Goal: Task Accomplishment & Management: Manage account settings

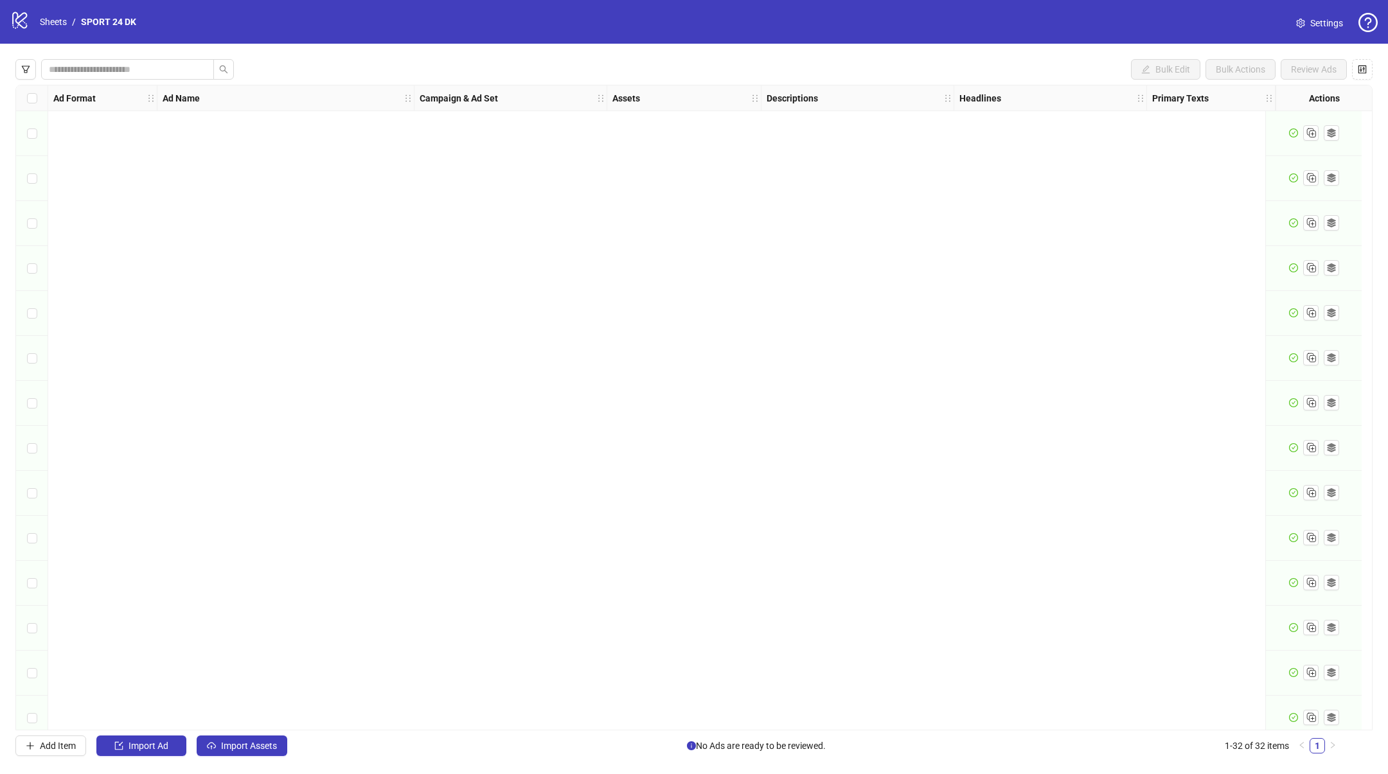
scroll to position [825, 1141]
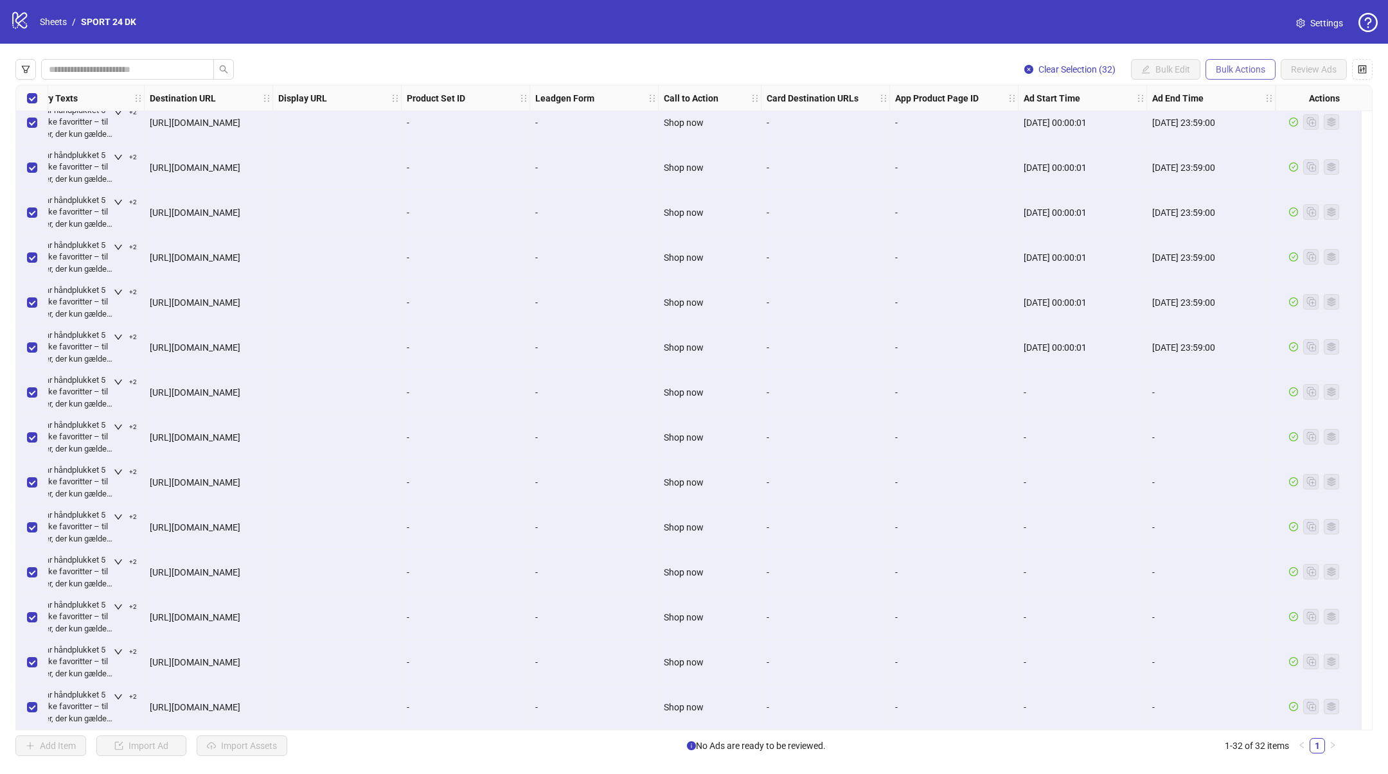
click at [1242, 66] on span "Bulk Actions" at bounding box center [1239, 69] width 49 height 10
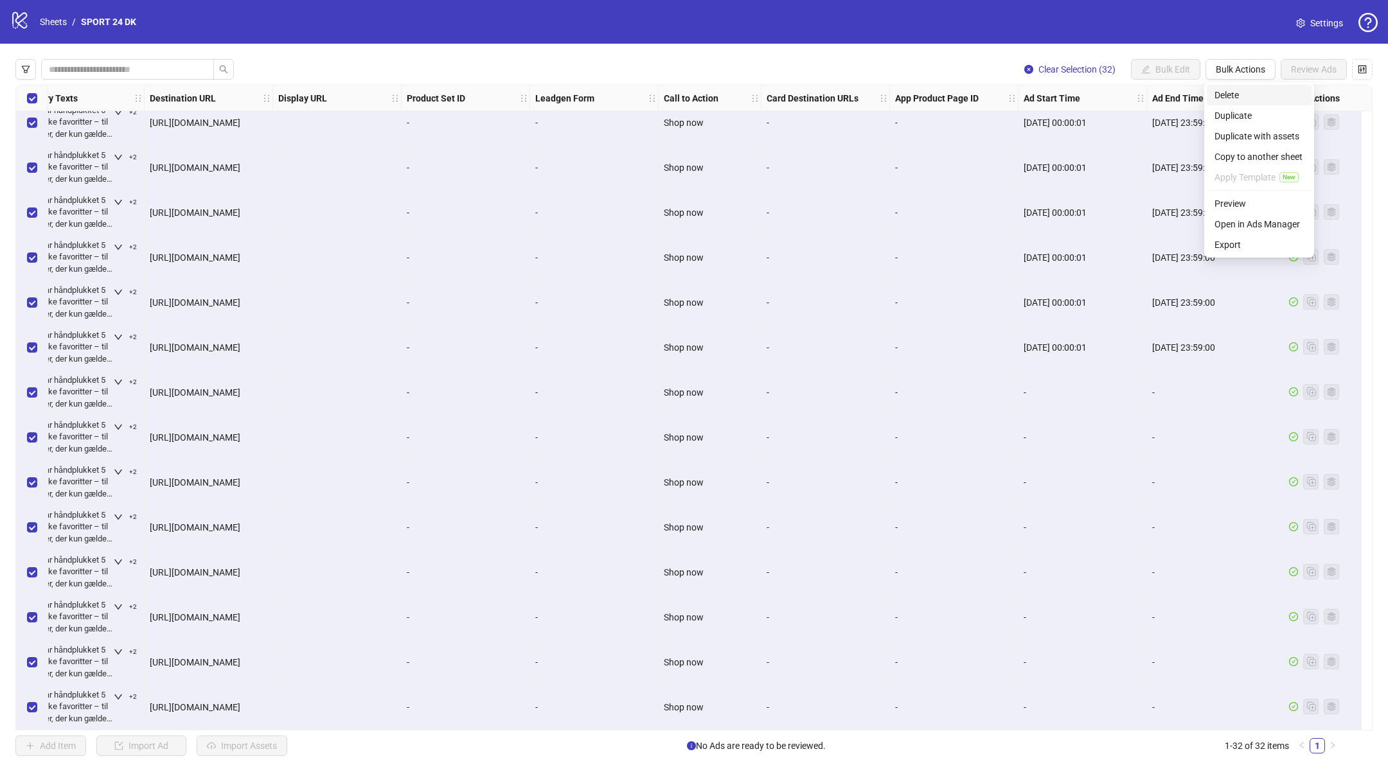
click at [1240, 96] on span "Delete" at bounding box center [1258, 95] width 89 height 14
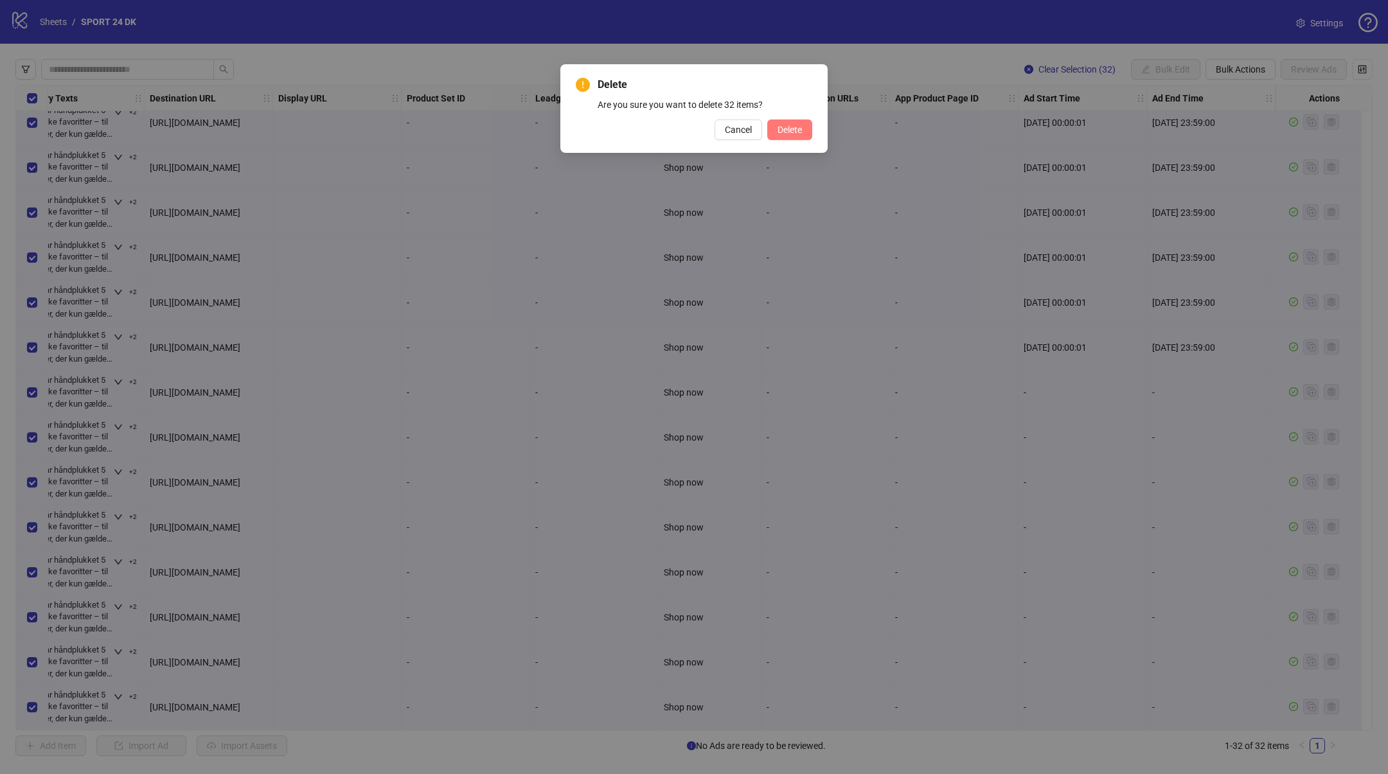
click at [787, 126] on span "Delete" at bounding box center [789, 130] width 24 height 10
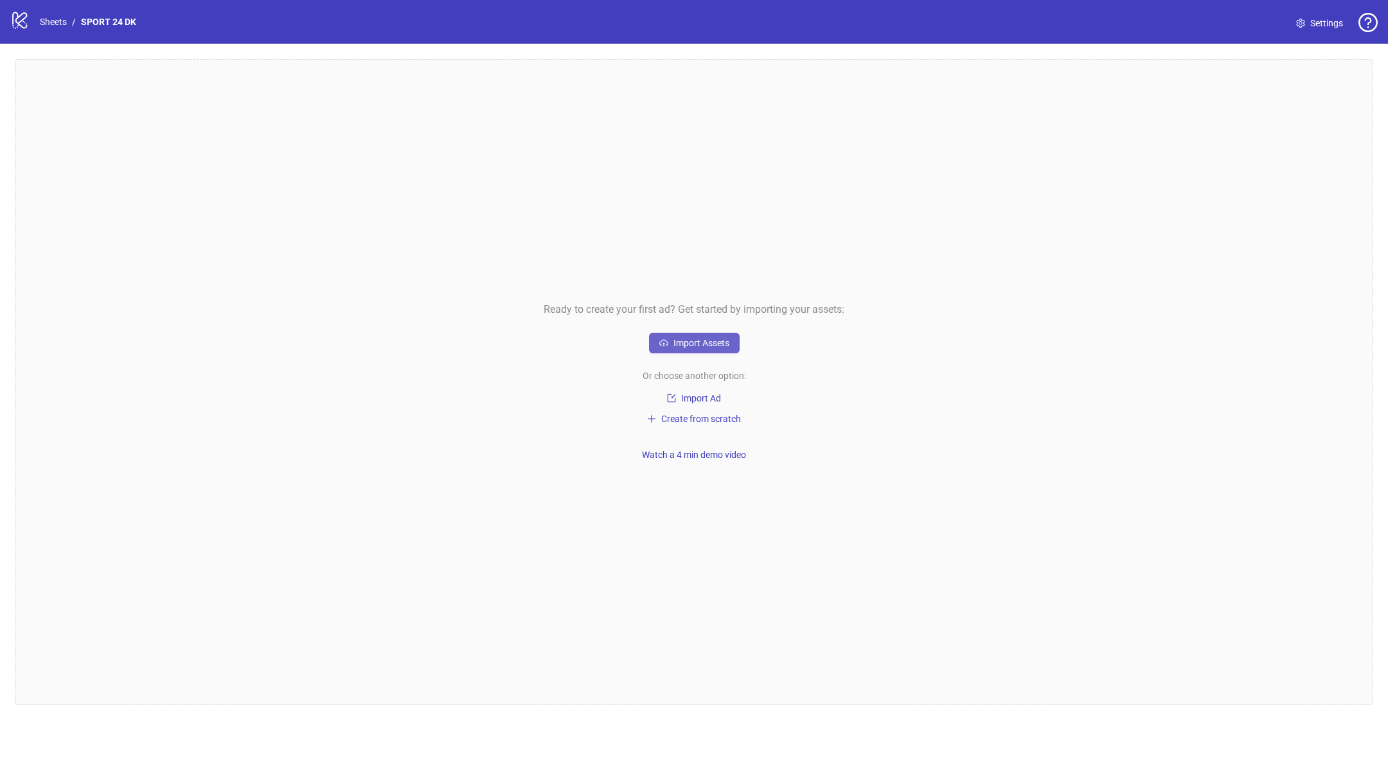
click at [671, 341] on button "Import Assets" at bounding box center [694, 343] width 91 height 21
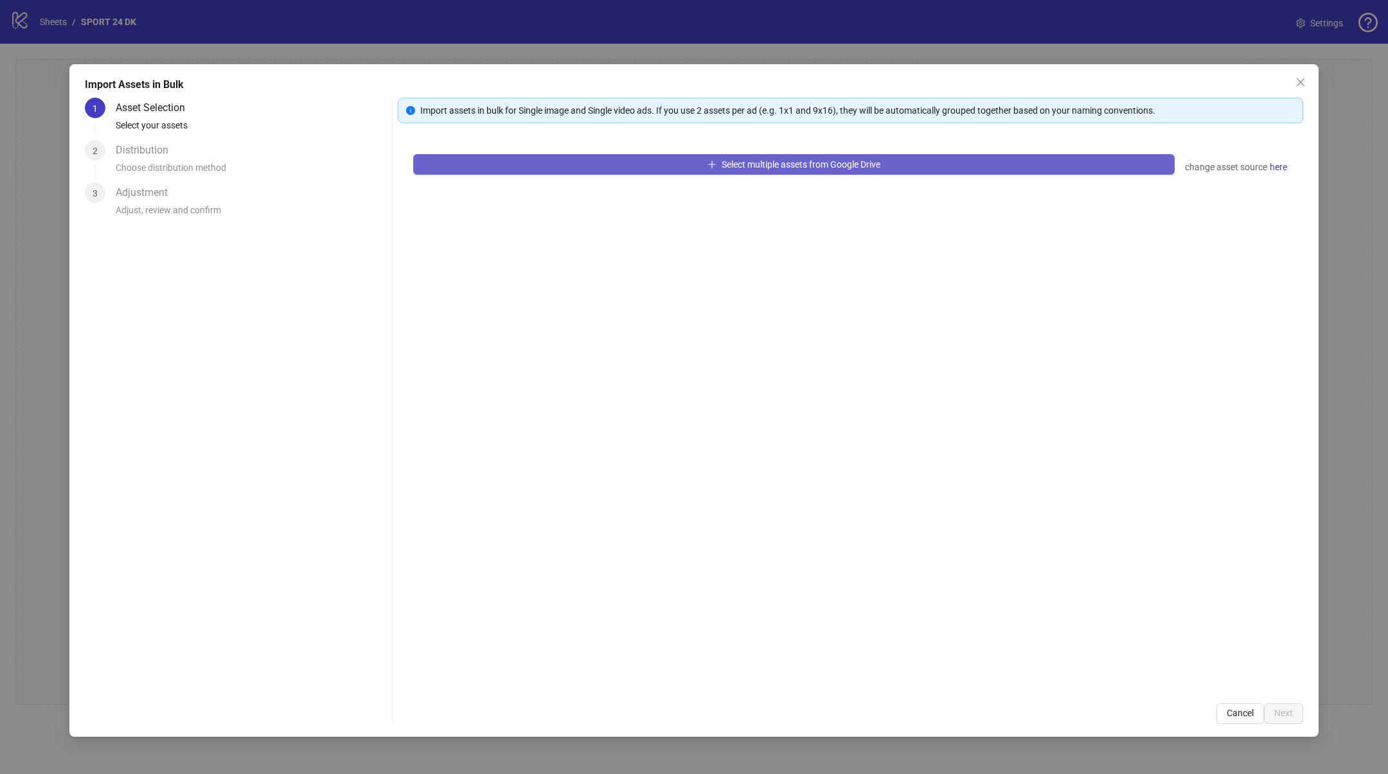
click at [780, 166] on span "Select multiple assets from Google Drive" at bounding box center [800, 164] width 159 height 10
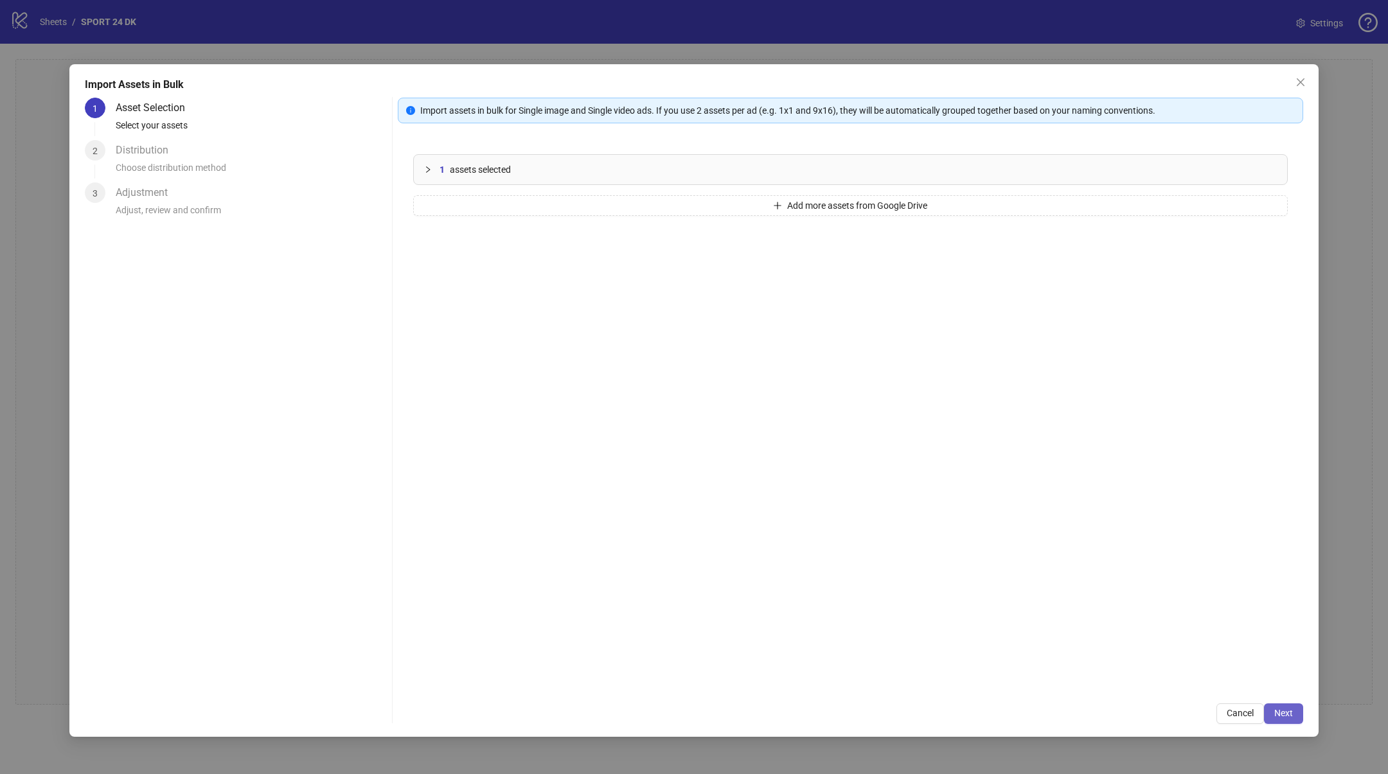
click at [1280, 717] on span "Next" at bounding box center [1283, 713] width 19 height 10
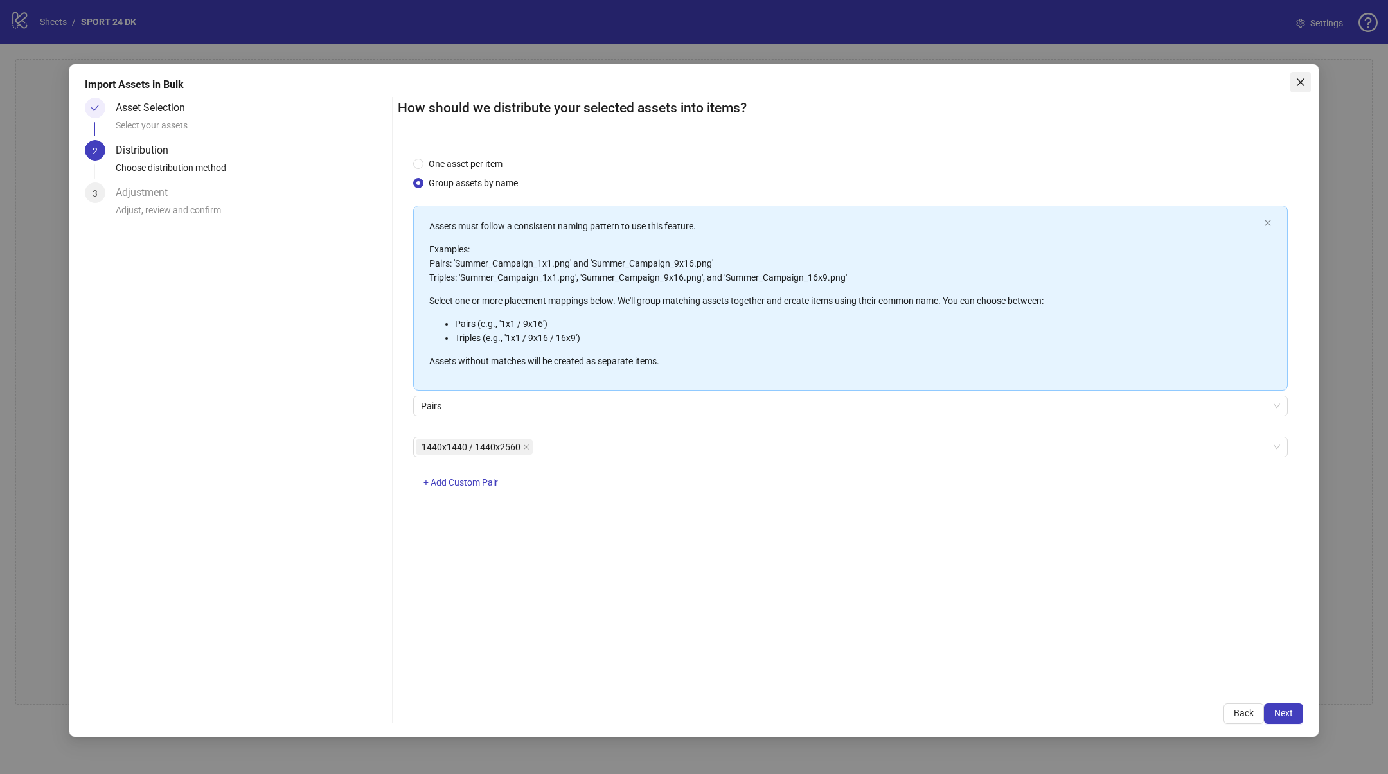
click at [1292, 78] on span "Close" at bounding box center [1300, 82] width 21 height 10
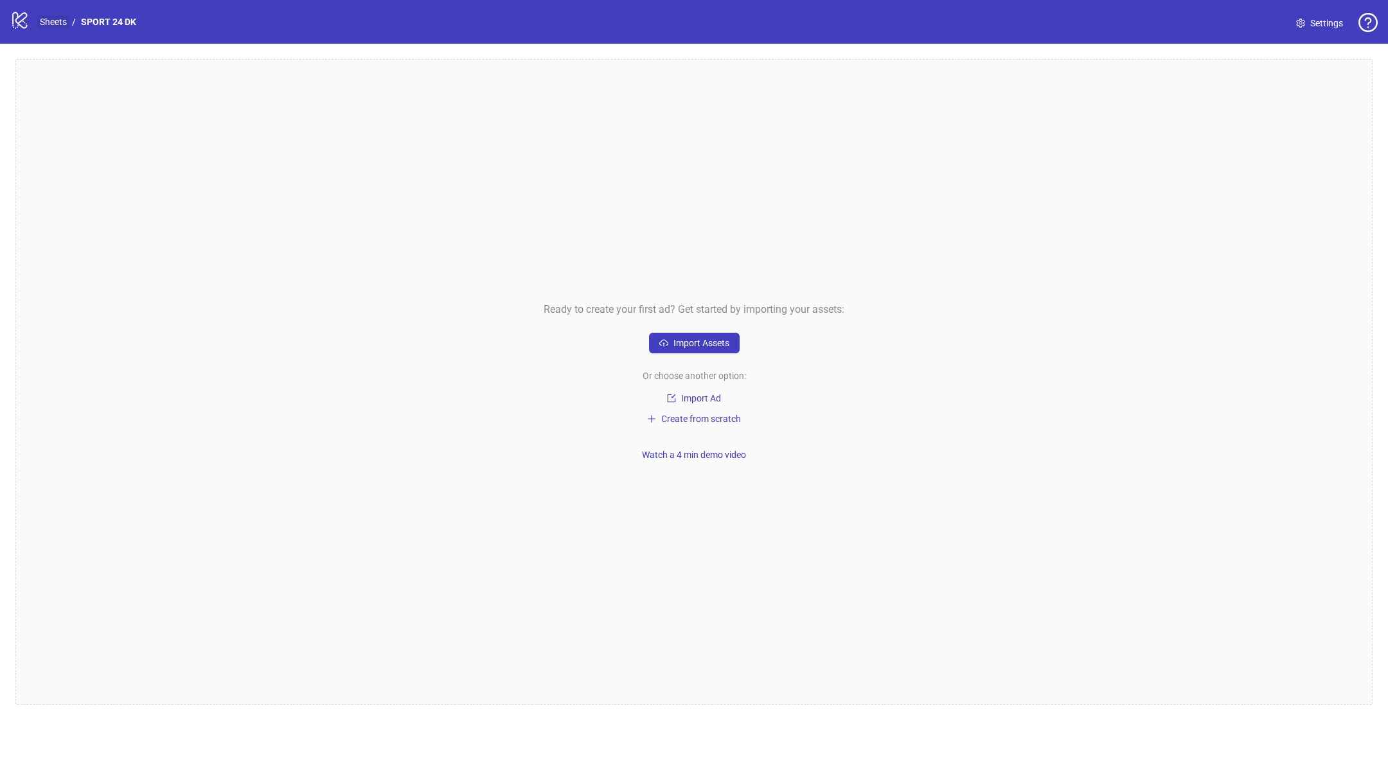
click at [39, 19] on link "Sheets" at bounding box center [53, 22] width 32 height 14
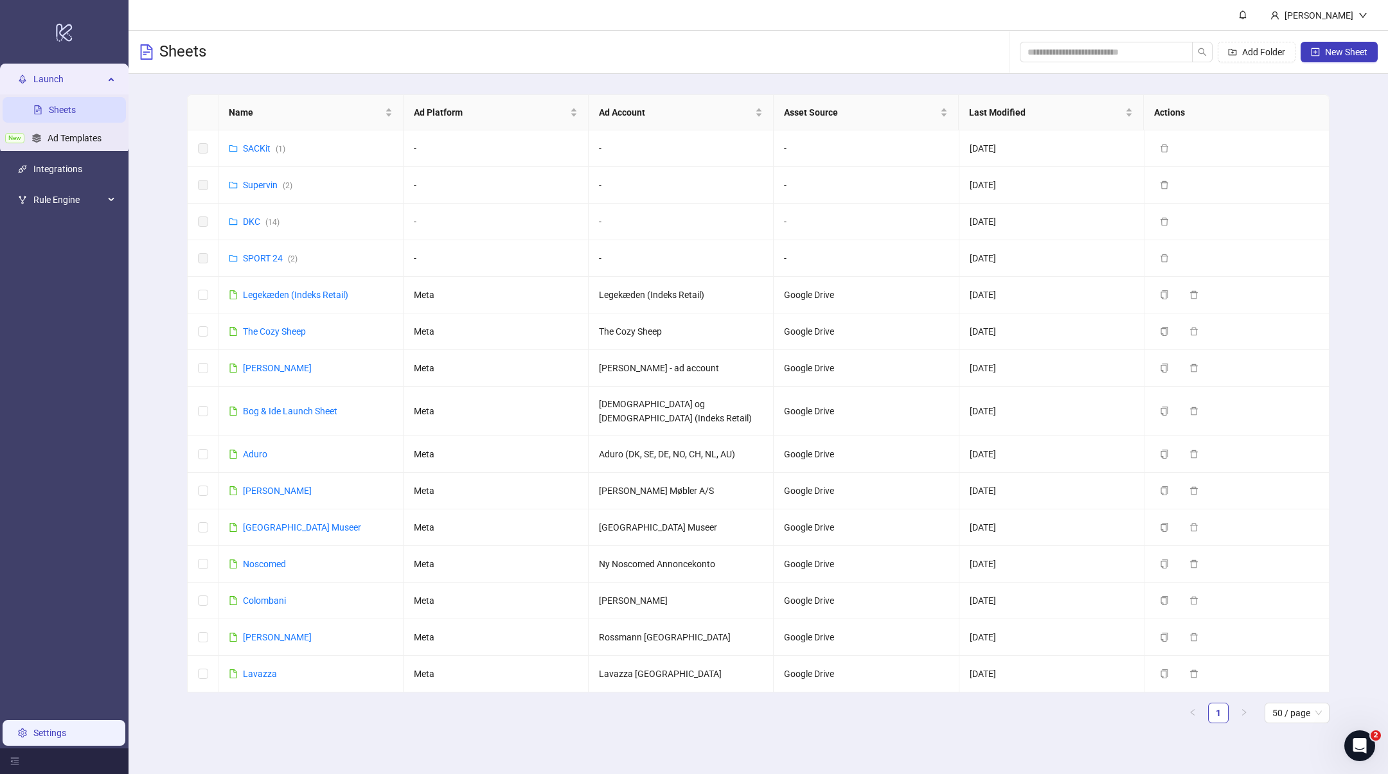
click at [43, 733] on link "Settings" at bounding box center [49, 733] width 33 height 10
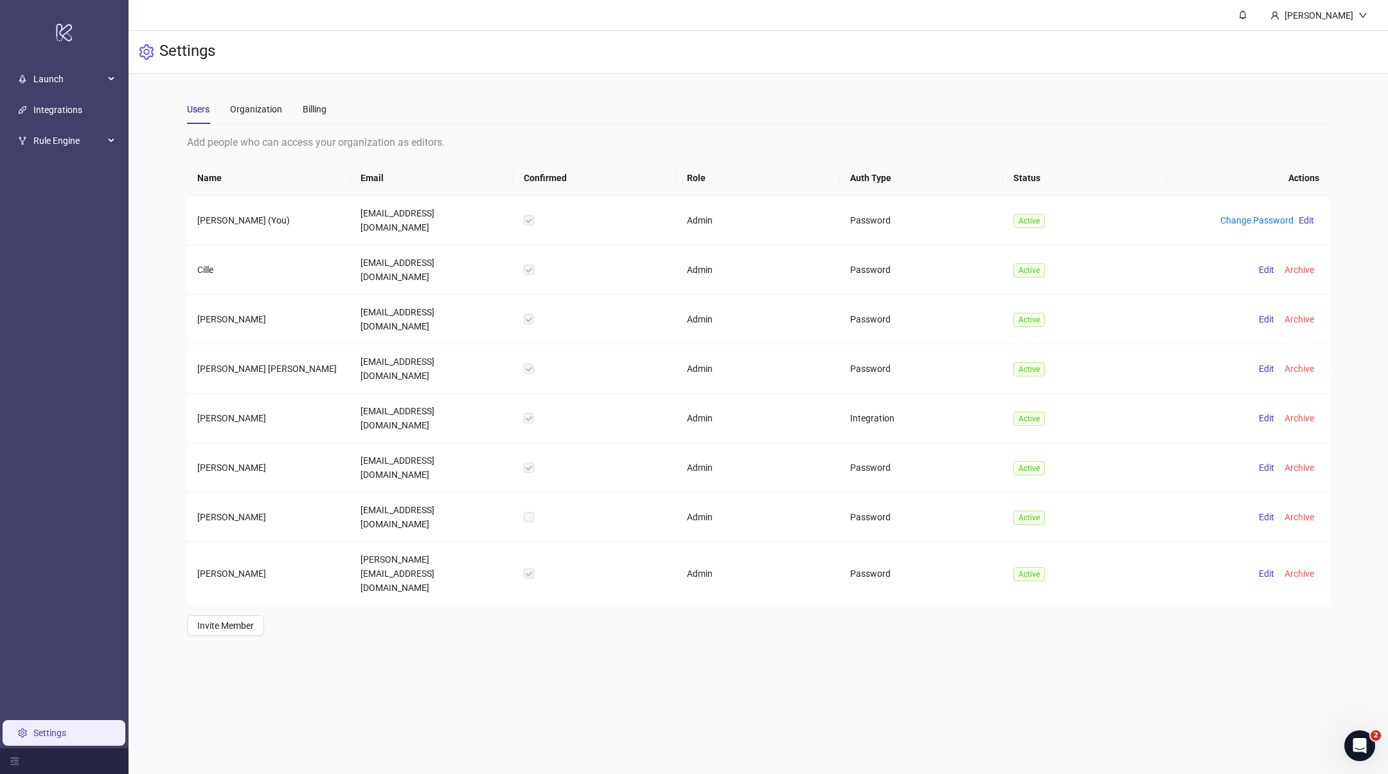
click at [330, 107] on div "Users Organization Billing" at bounding box center [758, 109] width 1142 height 30
click at [305, 111] on div "Billing" at bounding box center [315, 109] width 24 height 14
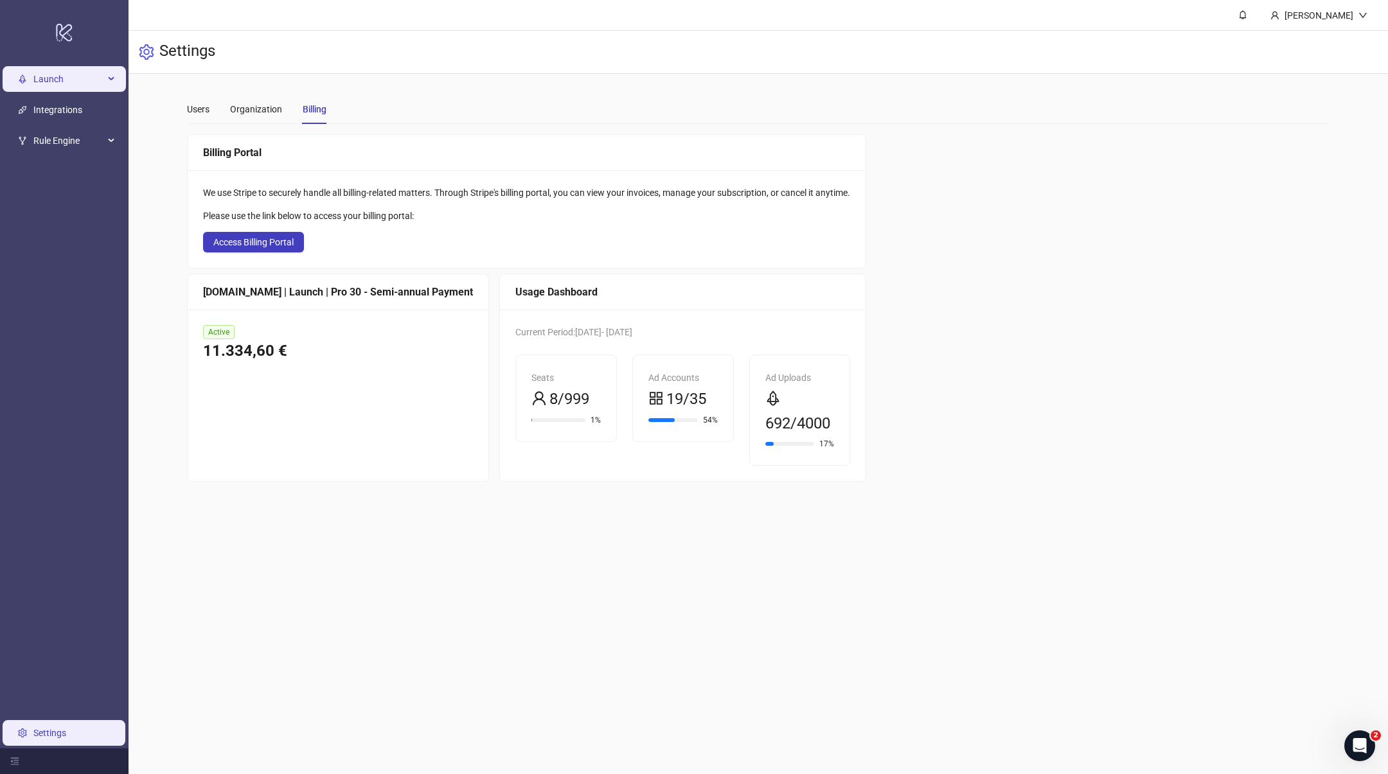
click at [75, 79] on span "Launch" at bounding box center [68, 79] width 71 height 26
click at [67, 105] on link "Sheets" at bounding box center [62, 110] width 27 height 10
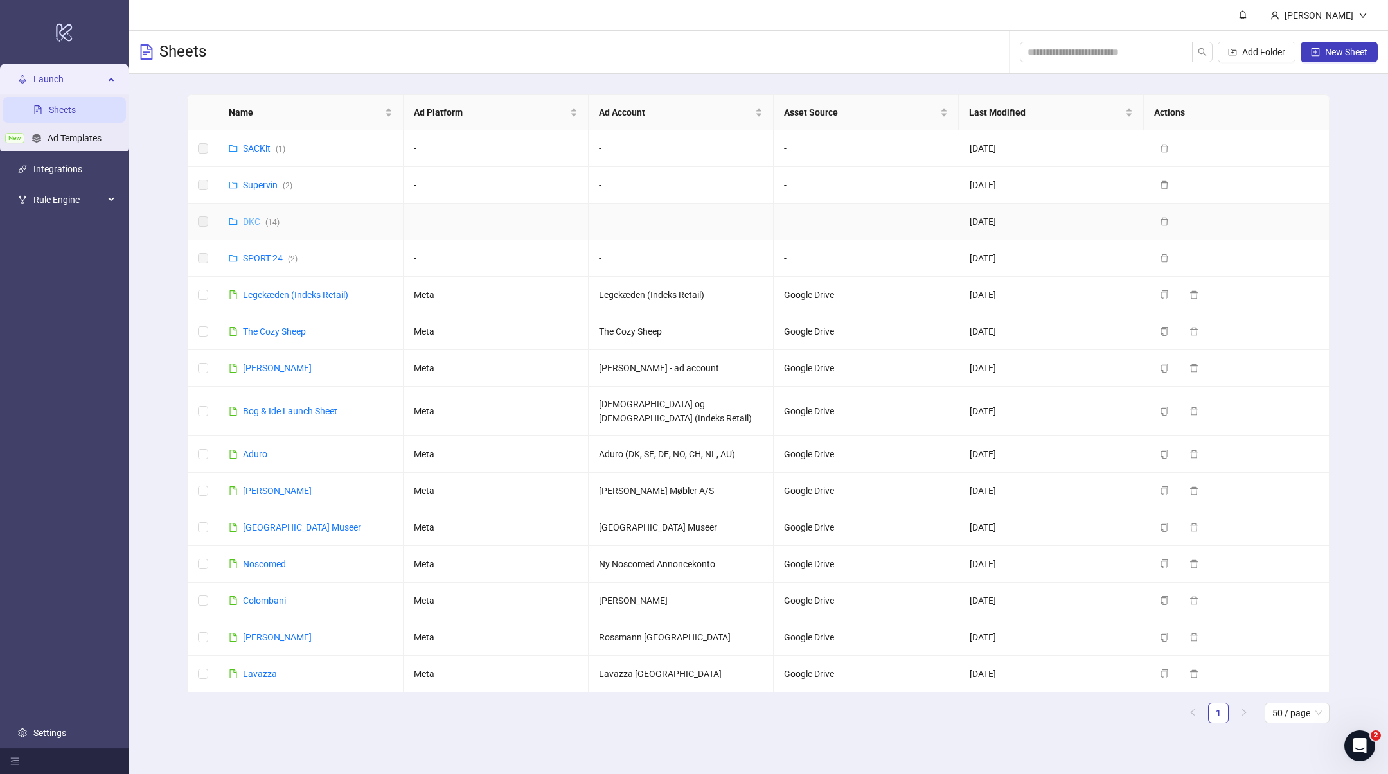
click at [249, 222] on link "DKC ( 14 )" at bounding box center [261, 221] width 37 height 10
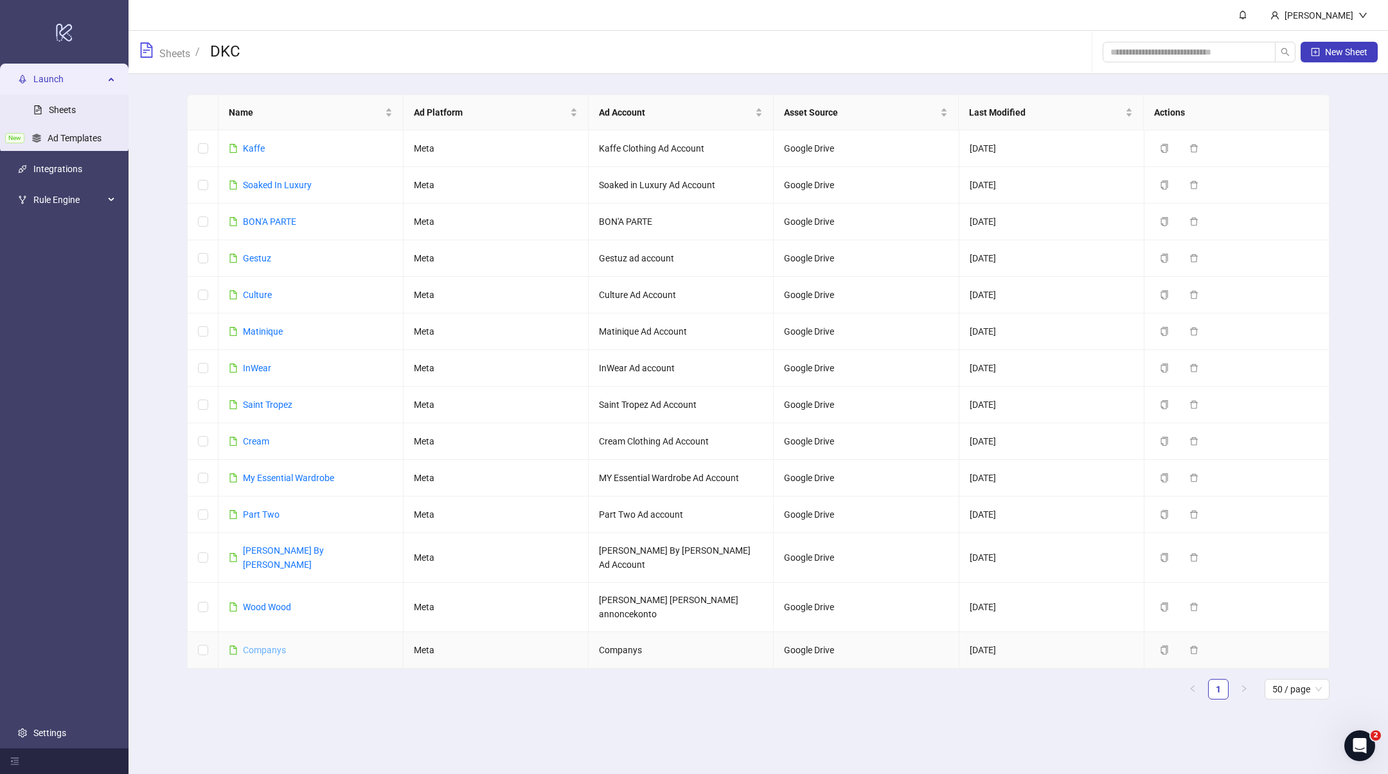
click at [260, 645] on link "Companys" at bounding box center [264, 650] width 43 height 10
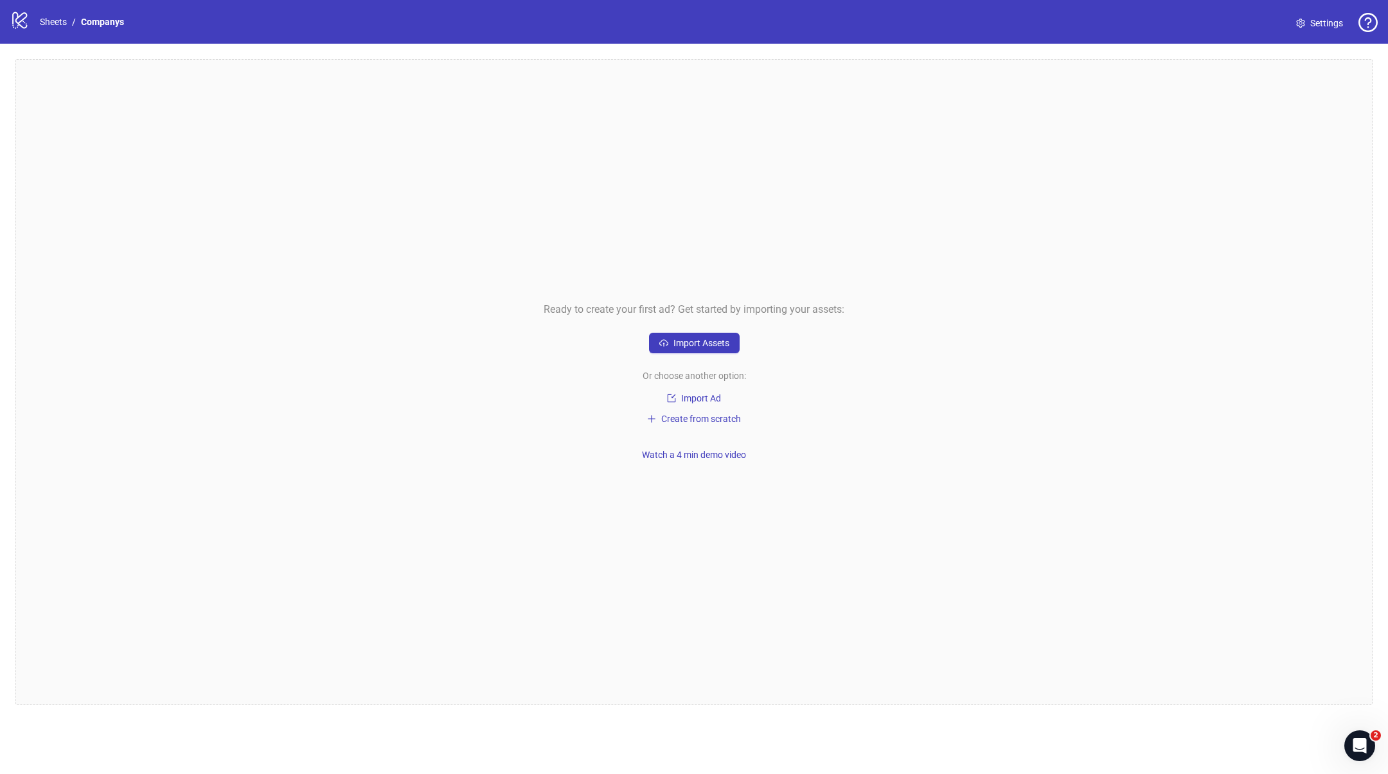
click at [1332, 19] on span "Settings" at bounding box center [1326, 23] width 33 height 14
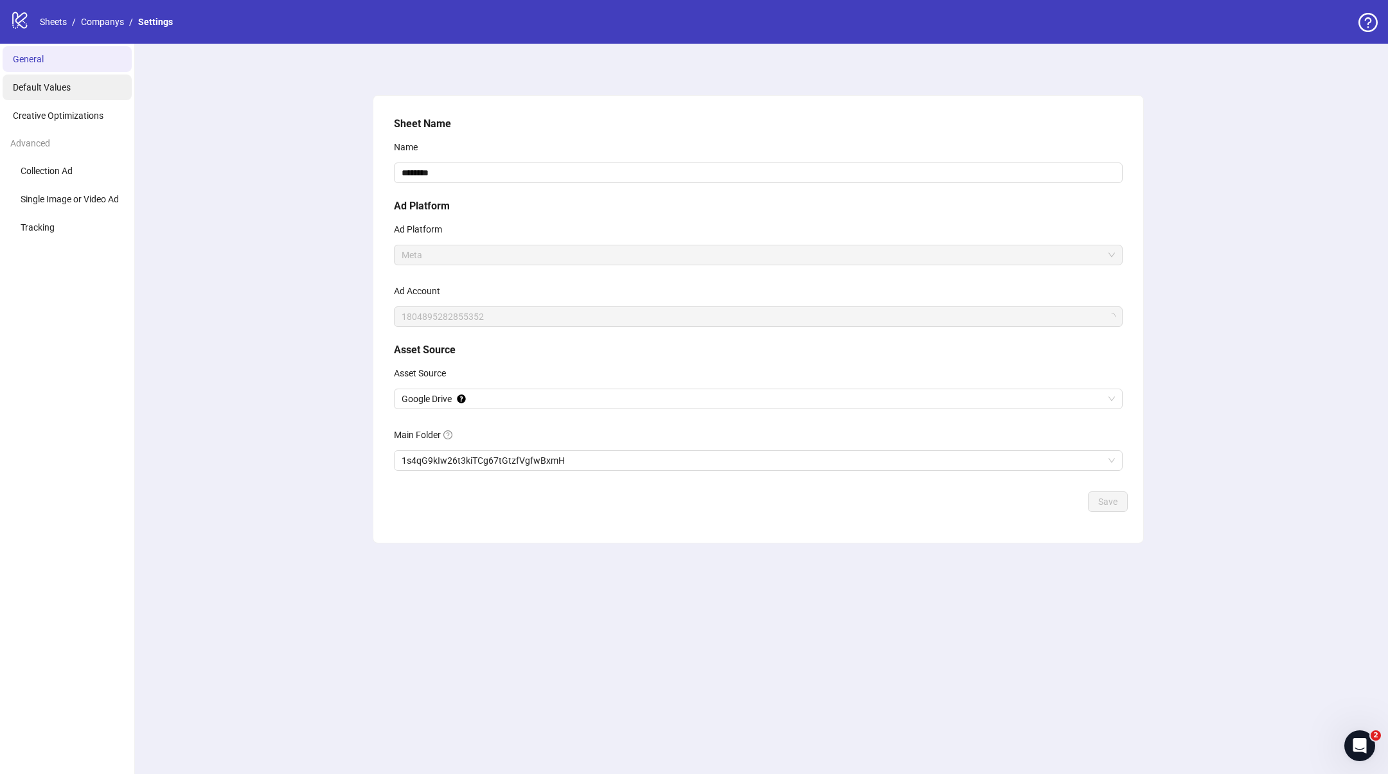
click at [67, 87] on span "Default Values" at bounding box center [42, 87] width 58 height 10
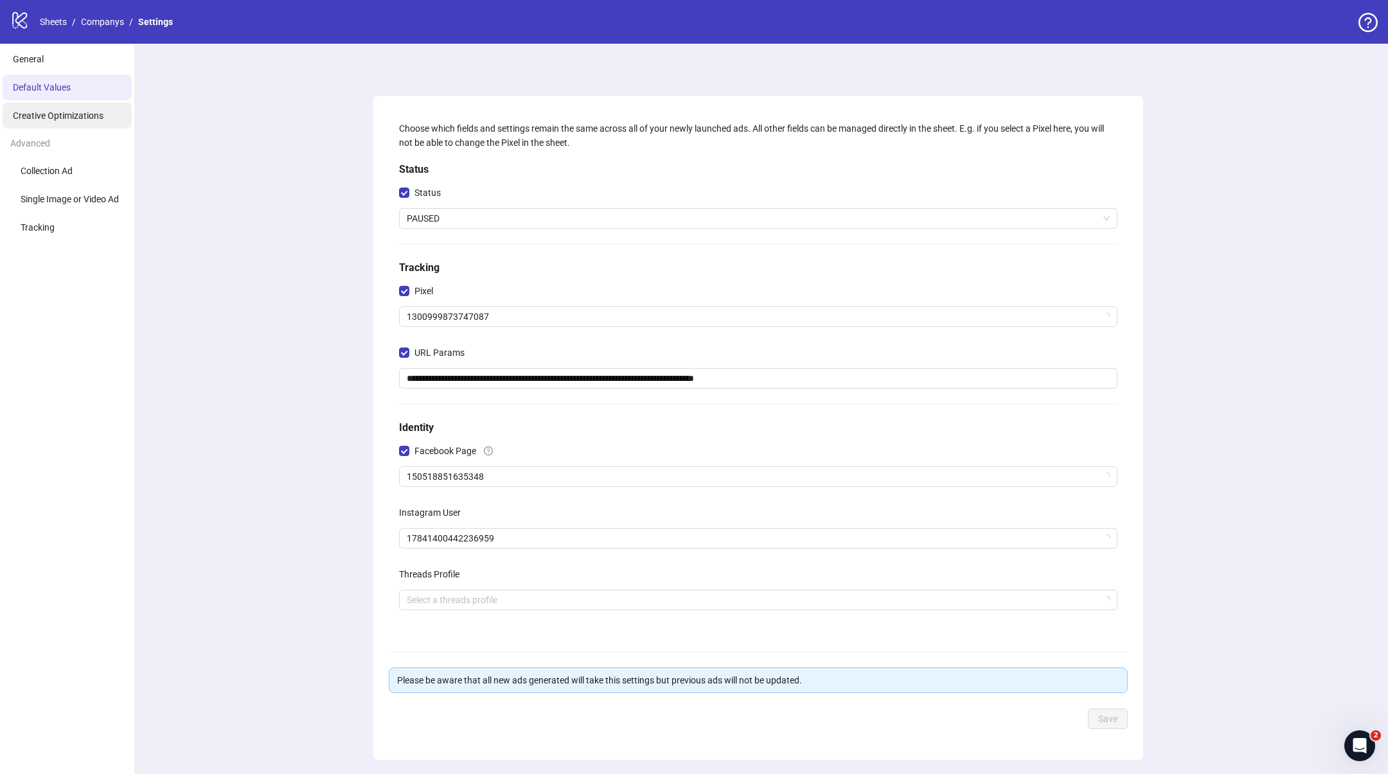
click at [77, 127] on li "Creative Optimizations" at bounding box center [67, 116] width 129 height 26
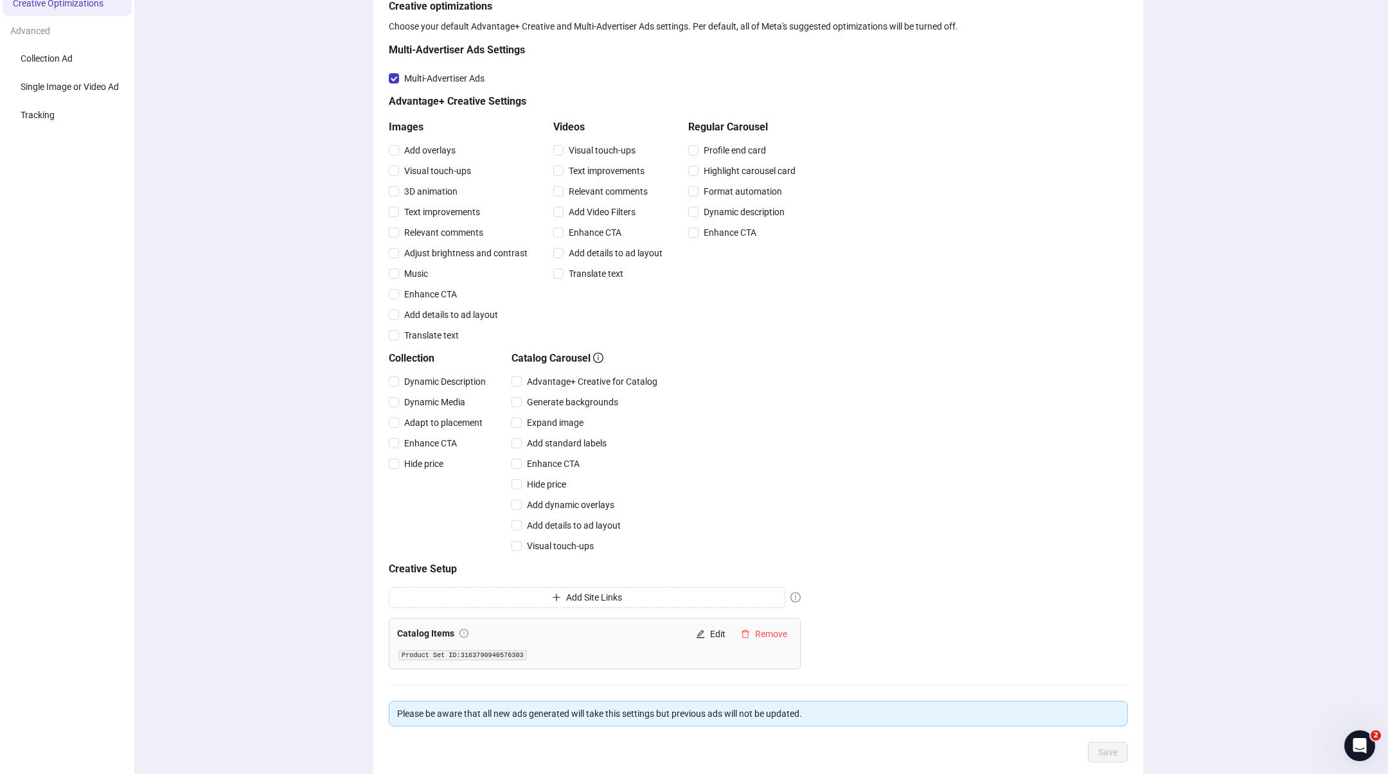
scroll to position [121, 0]
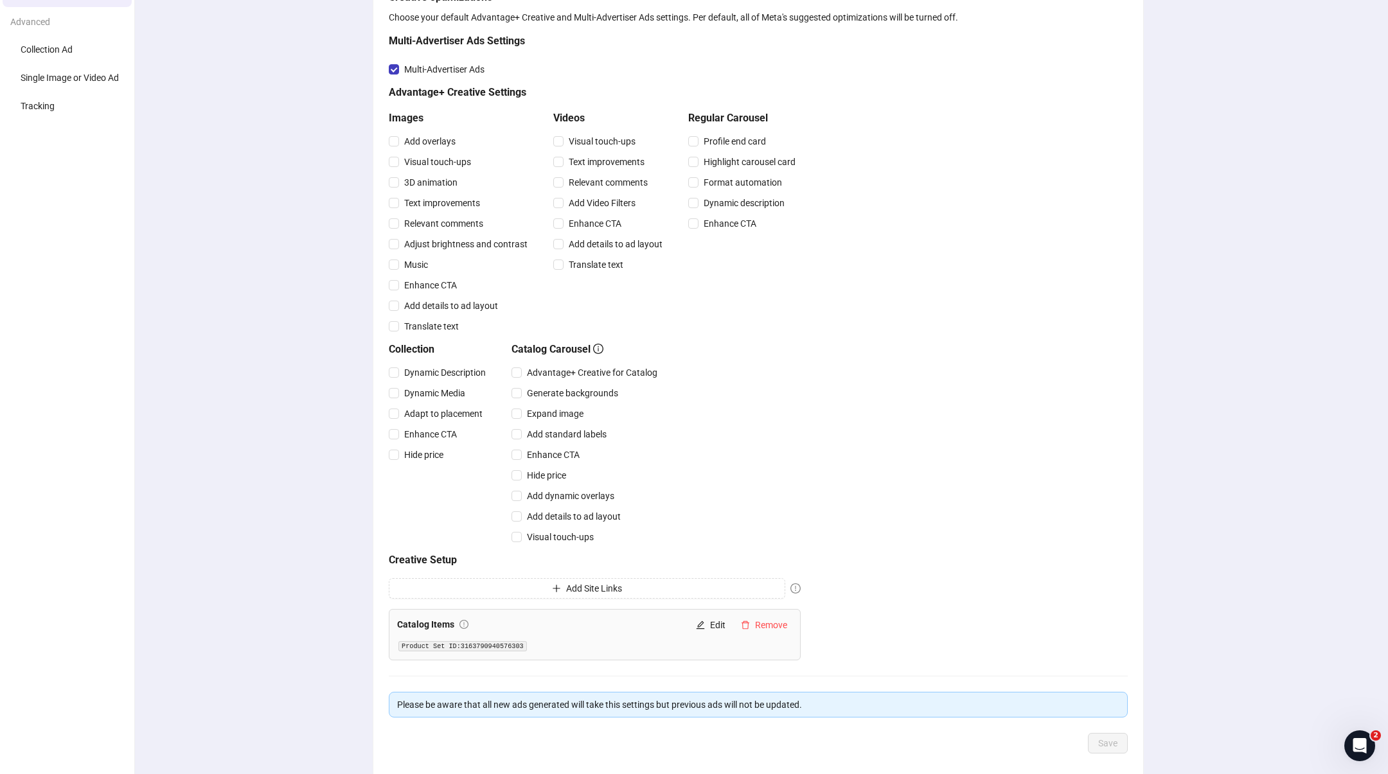
click at [1116, 203] on div "Creative optimizations Choose your default Advantage+ Creative and Multi-Advert…" at bounding box center [758, 325] width 739 height 671
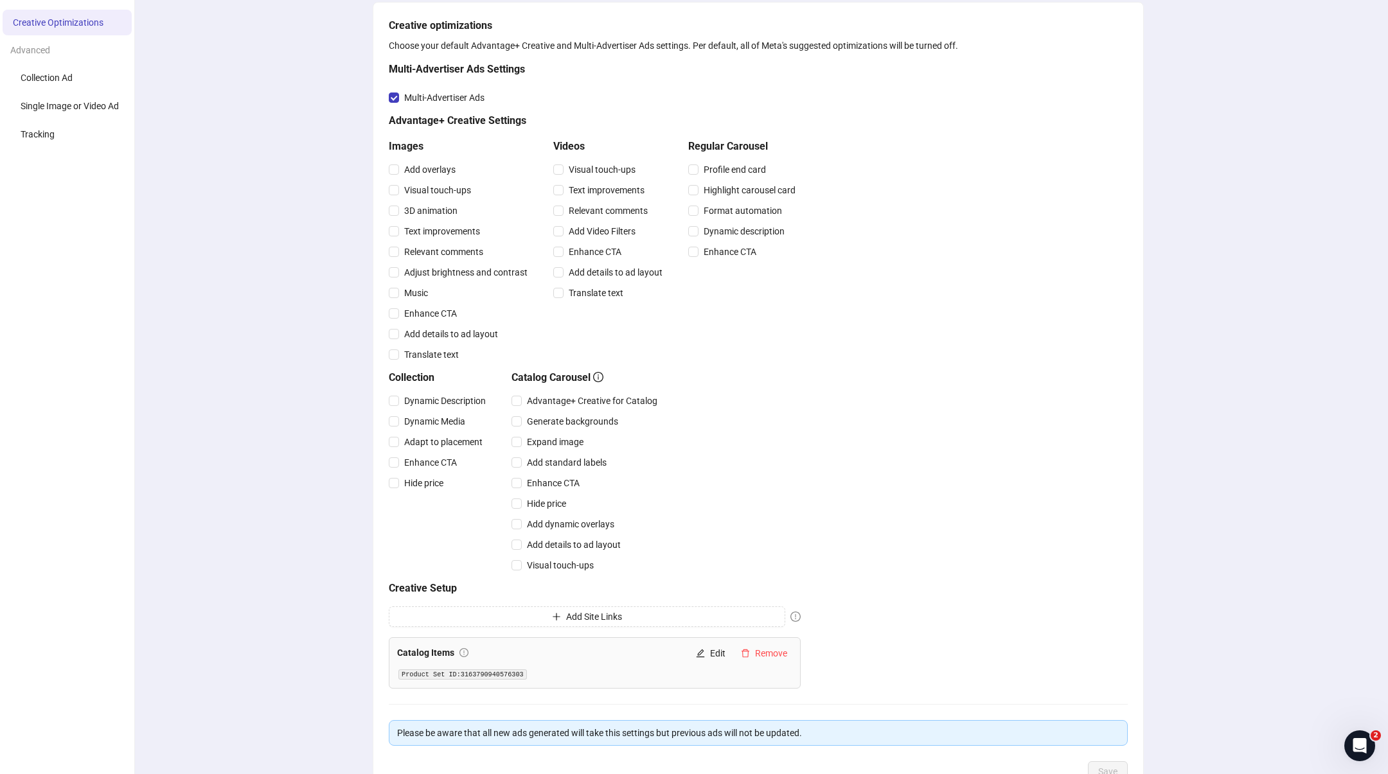
scroll to position [94, 0]
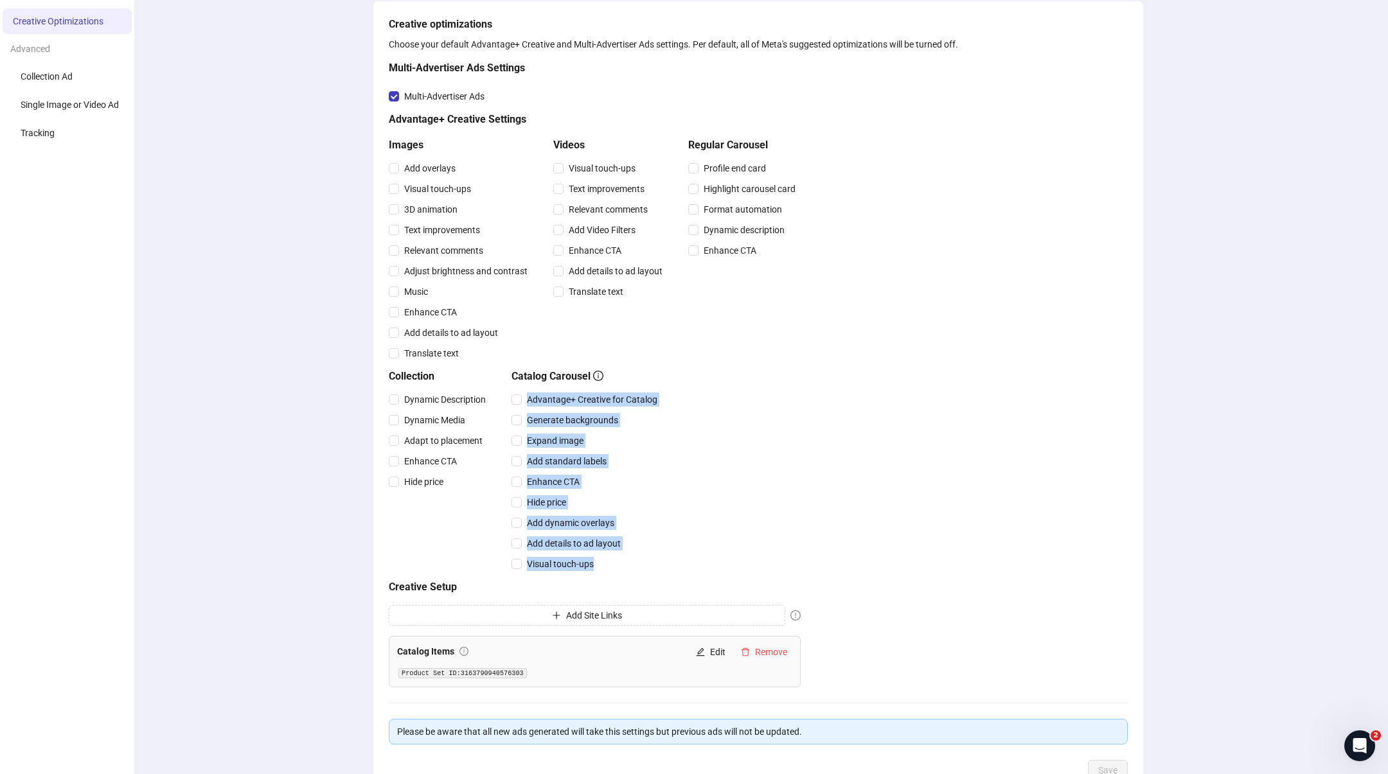
drag, startPoint x: 650, startPoint y: 401, endPoint x: 716, endPoint y: 414, distance: 67.4
click at [548, 394] on div "Collection Dynamic Description Dynamic Media Adapt to placement Enhance CTA Hid…" at bounding box center [595, 472] width 412 height 206
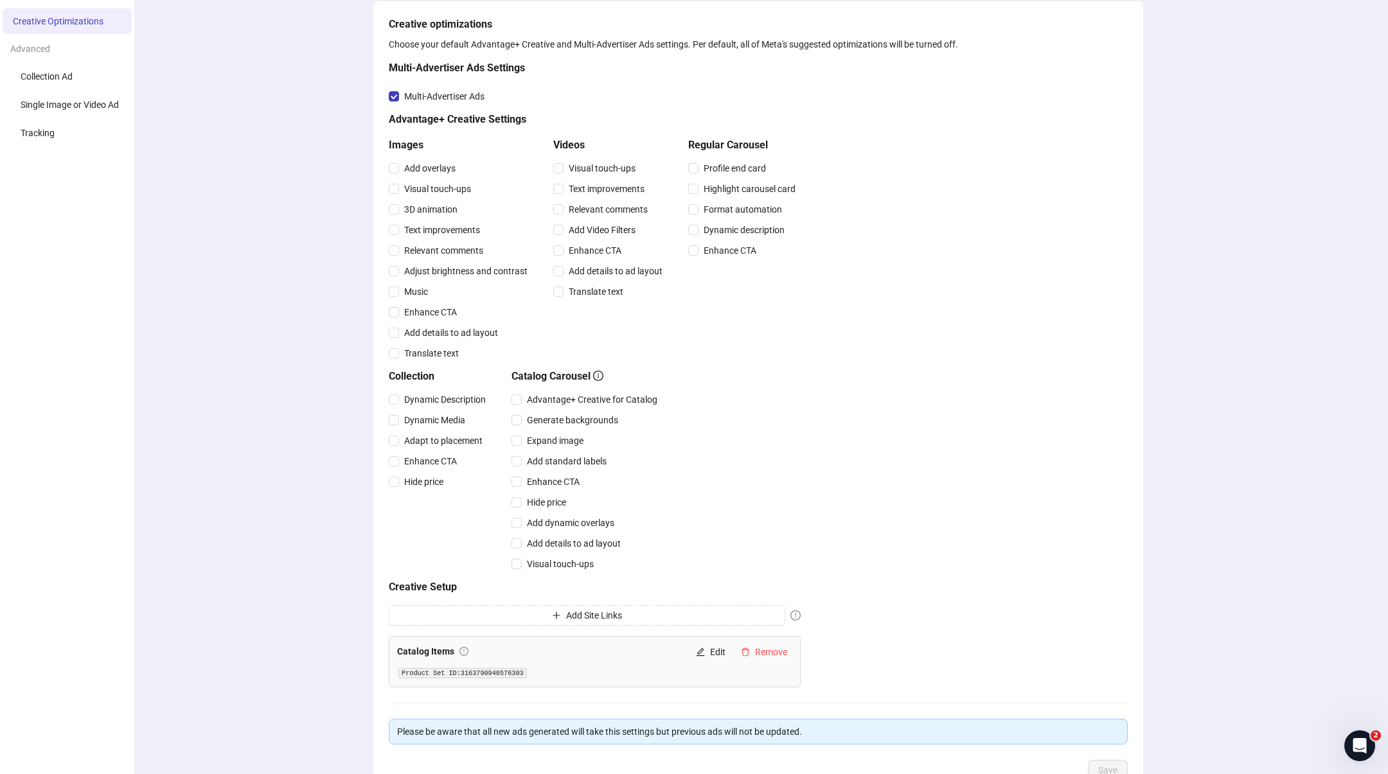
drag, startPoint x: 752, startPoint y: 416, endPoint x: 718, endPoint y: 410, distance: 35.3
click at [751, 416] on div "Collection Dynamic Description Dynamic Media Adapt to placement Enhance CTA Hid…" at bounding box center [595, 472] width 412 height 206
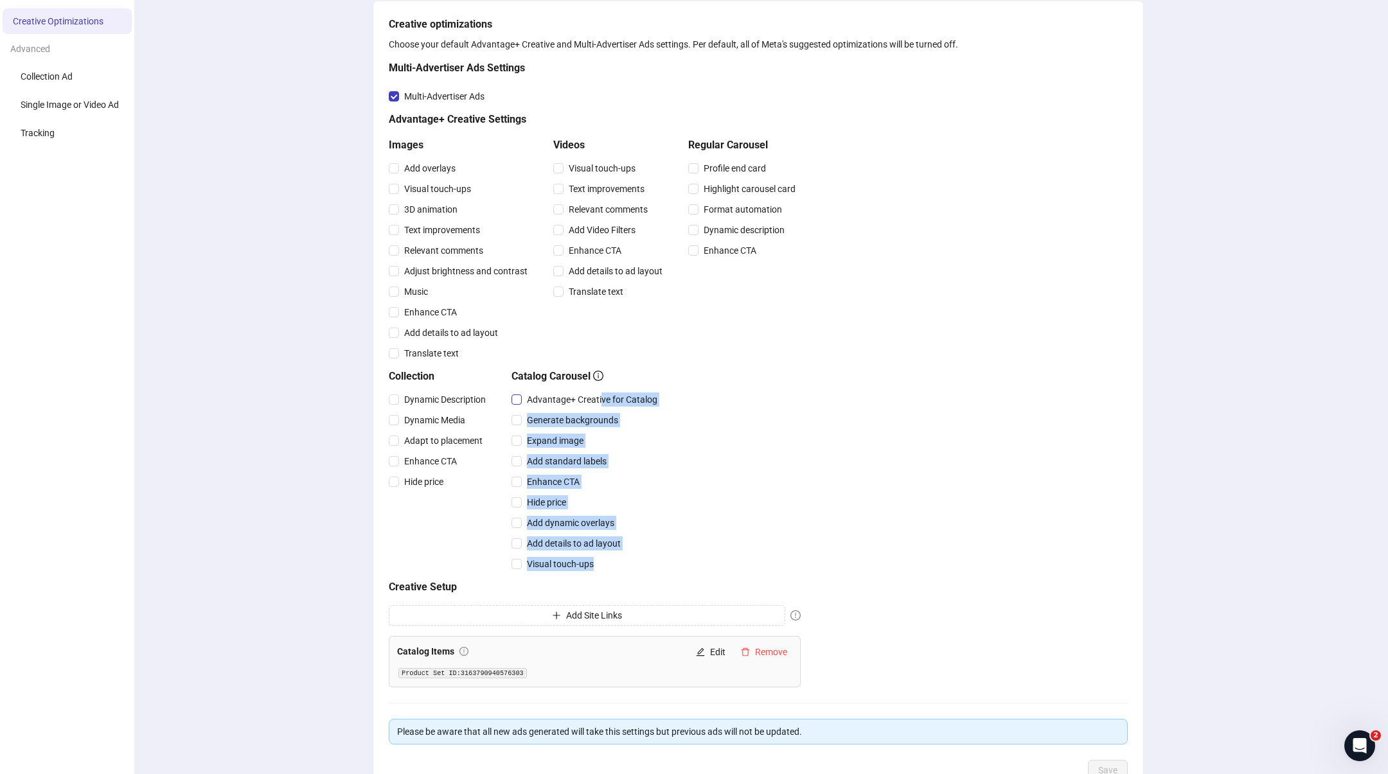
drag, startPoint x: 667, startPoint y: 399, endPoint x: 603, endPoint y: 397, distance: 64.3
click at [603, 397] on div "Collection Dynamic Description Dynamic Media Adapt to placement Enhance CTA Hid…" at bounding box center [595, 472] width 412 height 206
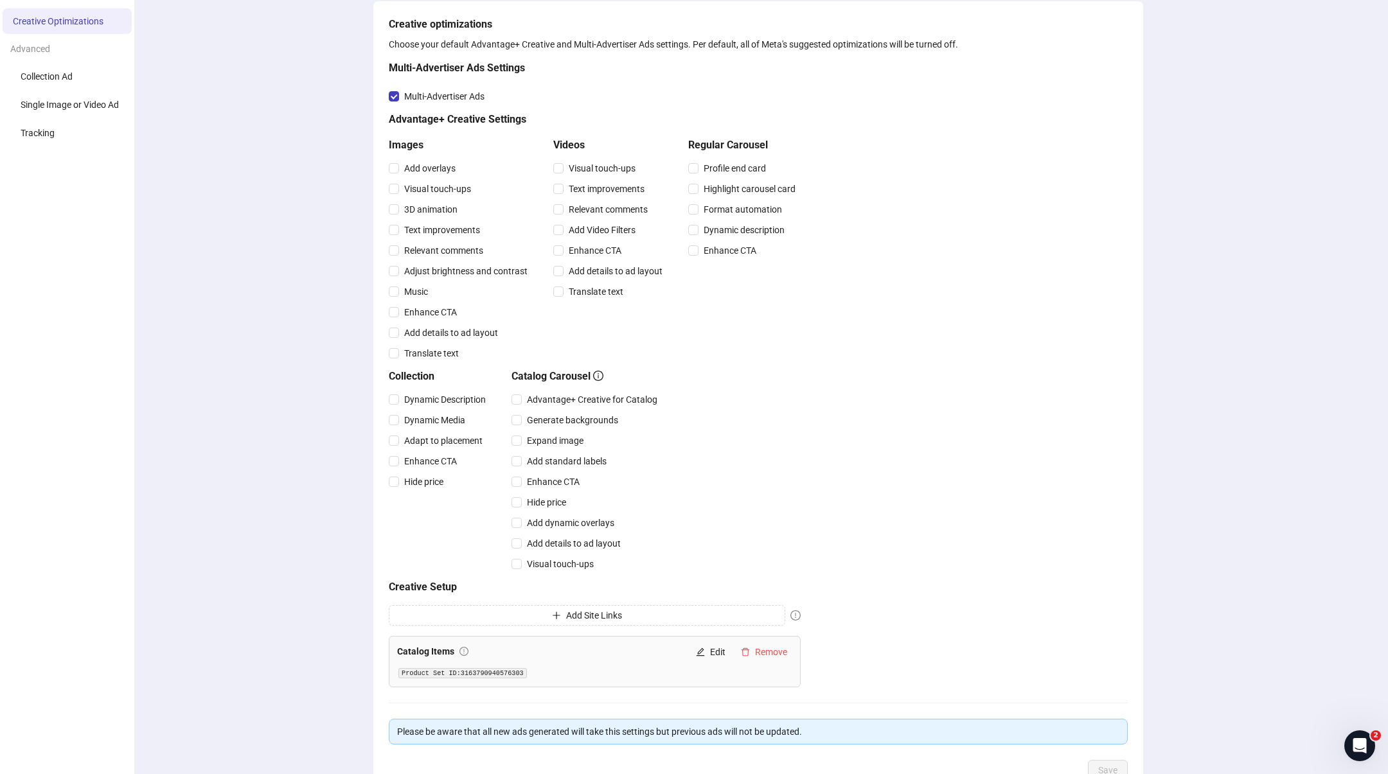
drag, startPoint x: 786, startPoint y: 356, endPoint x: 576, endPoint y: 367, distance: 210.4
click at [751, 351] on div "Regular Carousel Profile end card Highlight carousel card Format automation Dyn…" at bounding box center [744, 250] width 112 height 226
drag, startPoint x: 526, startPoint y: 398, endPoint x: 658, endPoint y: 397, distance: 131.7
click at [658, 397] on span "Advantage+ Creative for Catalog" at bounding box center [592, 399] width 141 height 14
copy span "Advantage+ Creative for Catalog"
